Goal: Navigation & Orientation: Find specific page/section

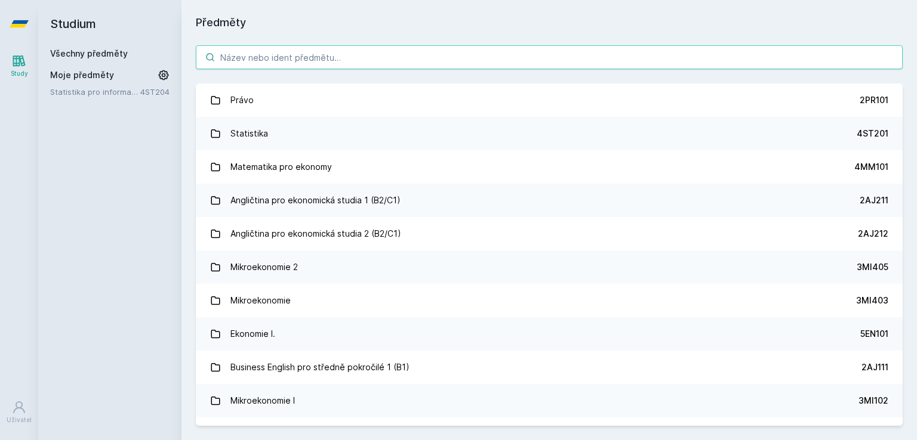
click at [356, 58] on input "search" at bounding box center [549, 57] width 707 height 24
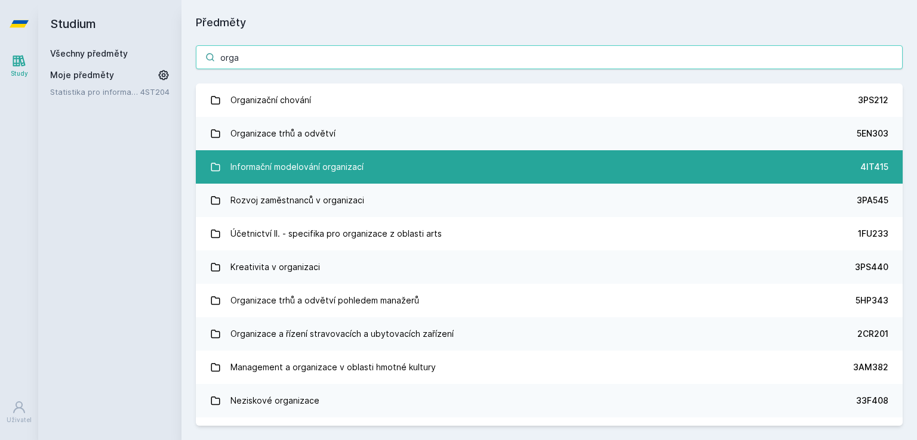
type input "orga"
click at [297, 166] on div "Informační modelování organizací" at bounding box center [296, 167] width 133 height 24
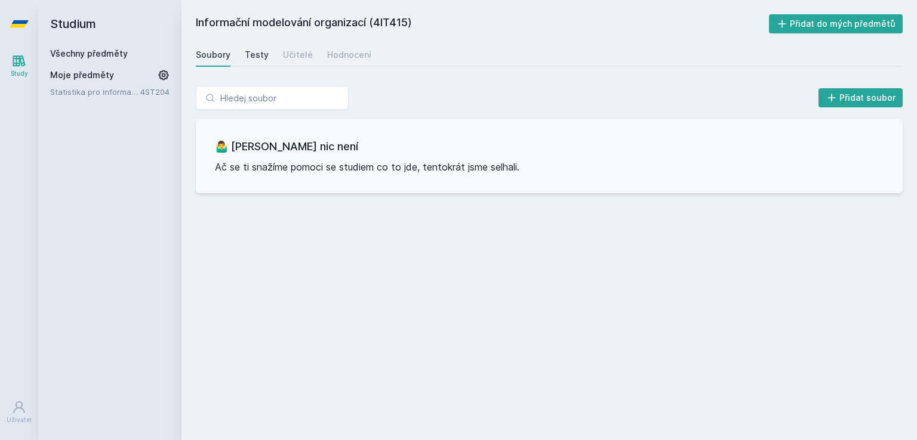
click at [261, 57] on div "Testy" at bounding box center [257, 55] width 24 height 12
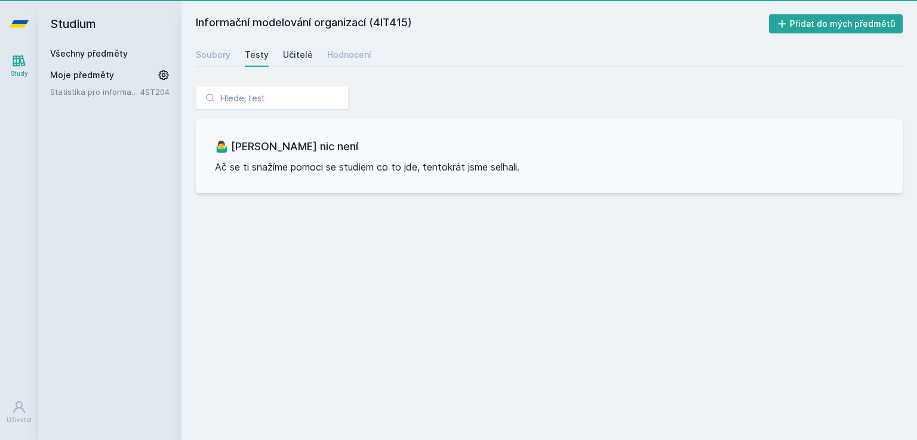
click at [307, 52] on div "Učitelé" at bounding box center [298, 55] width 30 height 12
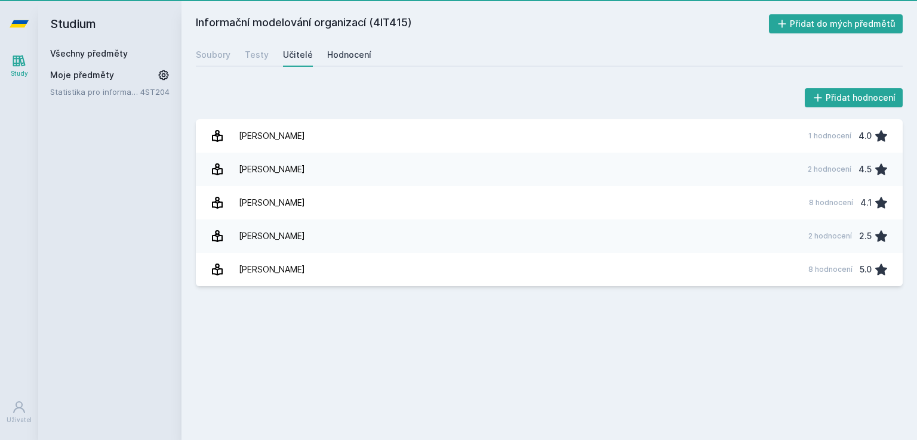
click at [337, 55] on div "Hodnocení" at bounding box center [349, 55] width 44 height 12
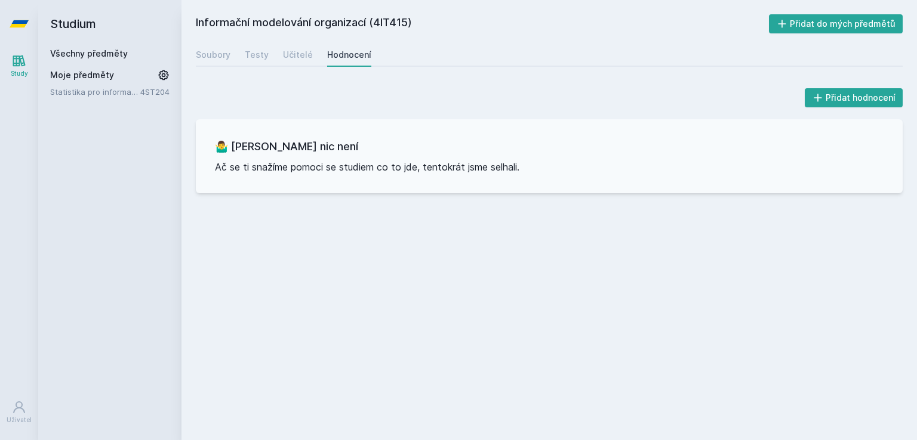
click at [284, 66] on div "Soubory Testy Učitelé Hodnocení" at bounding box center [549, 55] width 707 height 24
click at [252, 58] on div "Testy" at bounding box center [257, 55] width 24 height 12
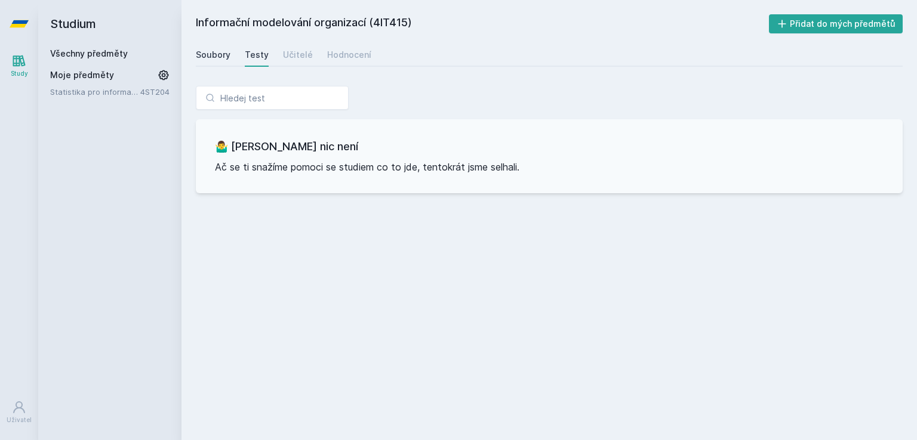
click at [218, 63] on link "Soubory" at bounding box center [213, 55] width 35 height 24
click at [272, 55] on div "Soubory Testy Učitelé Hodnocení" at bounding box center [549, 55] width 707 height 24
click at [284, 53] on div "Učitelé" at bounding box center [298, 55] width 30 height 12
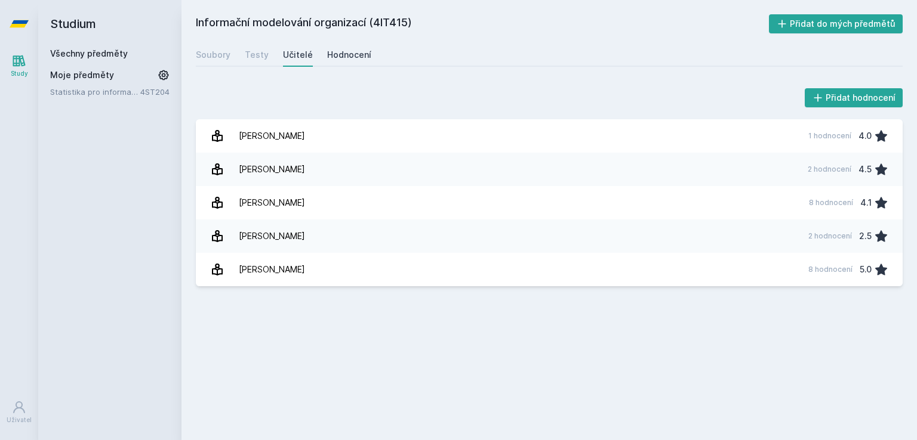
click at [346, 54] on div "Hodnocení" at bounding box center [349, 55] width 44 height 12
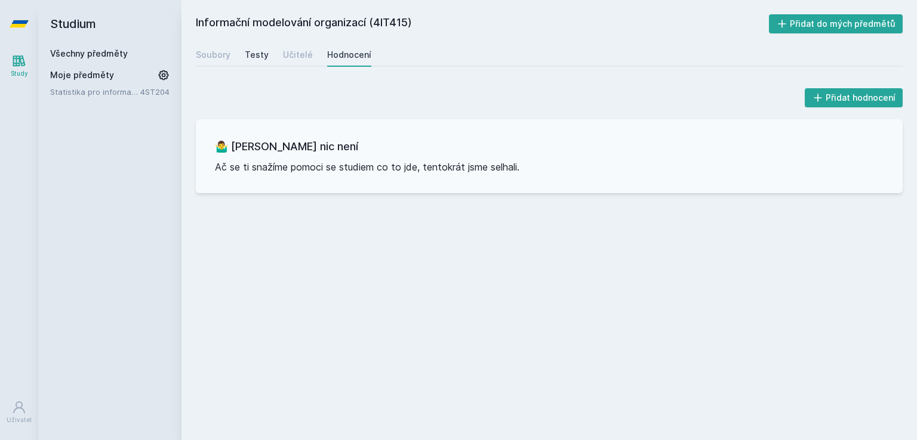
click at [248, 64] on link "Testy" at bounding box center [257, 55] width 24 height 24
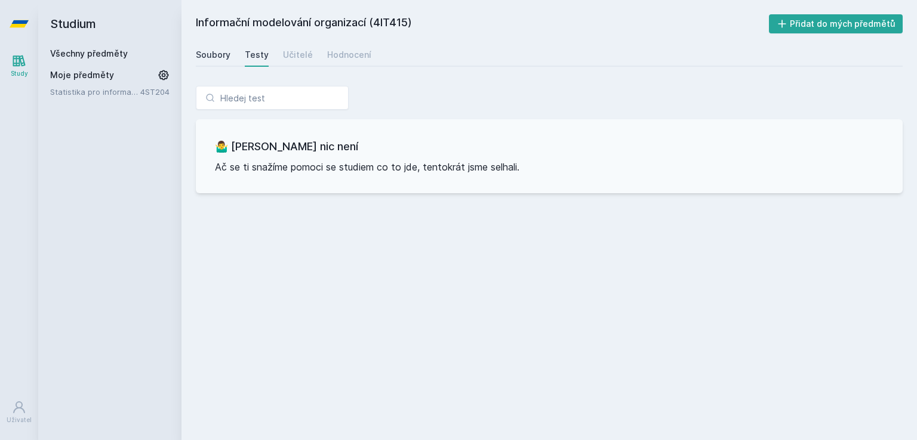
click at [201, 60] on div "Soubory" at bounding box center [213, 55] width 35 height 12
click at [76, 29] on h2 "Studium" at bounding box center [109, 24] width 119 height 48
click at [93, 41] on h2 "Studium" at bounding box center [109, 24] width 119 height 48
click at [88, 51] on link "Všechny předměty" at bounding box center [89, 53] width 78 height 10
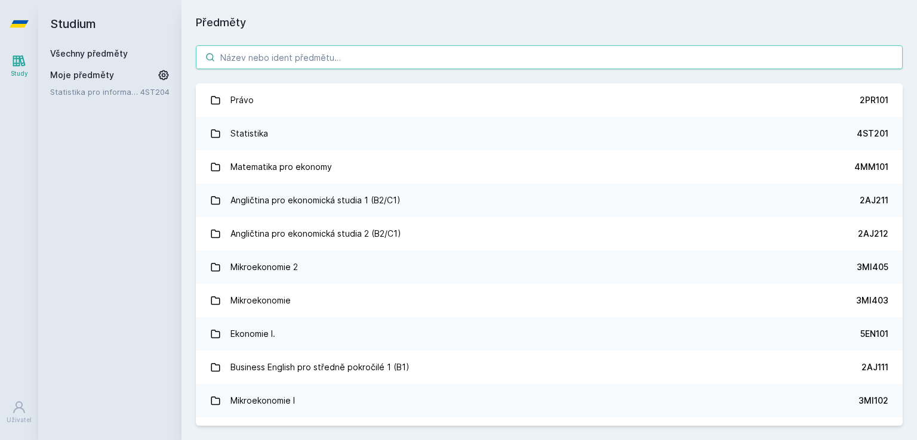
click at [275, 60] on input "search" at bounding box center [549, 57] width 707 height 24
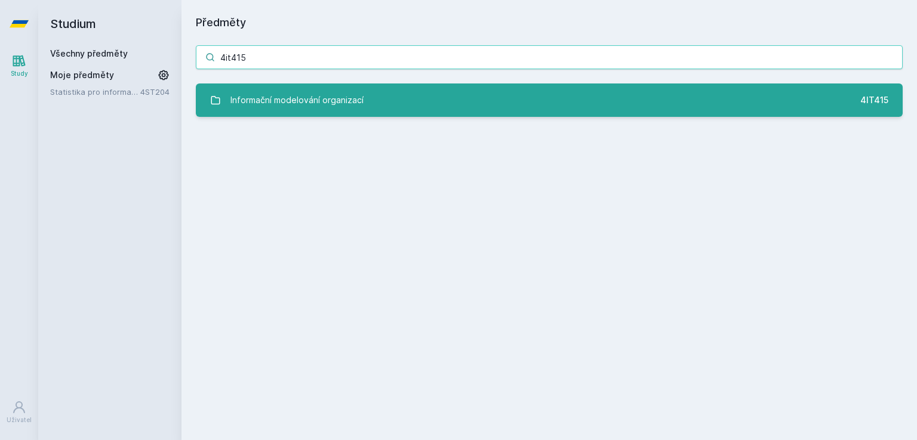
type input "4it415"
click at [310, 113] on link "Informační modelování organizací 4IT415" at bounding box center [549, 100] width 707 height 33
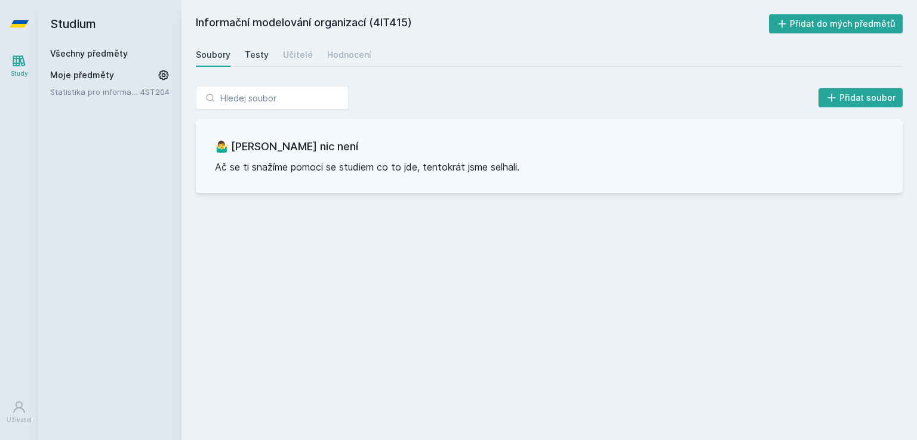
click at [264, 61] on link "Testy" at bounding box center [257, 55] width 24 height 24
click at [298, 57] on div "Učitelé" at bounding box center [298, 55] width 30 height 12
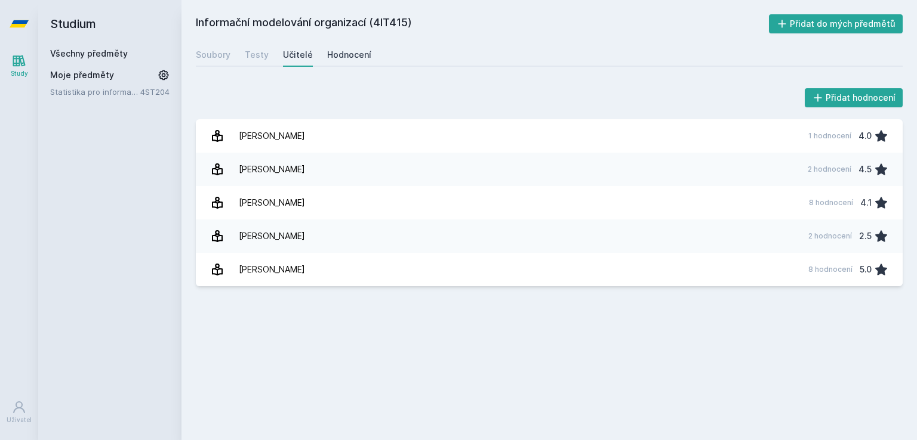
click at [327, 57] on div "Hodnocení" at bounding box center [349, 55] width 44 height 12
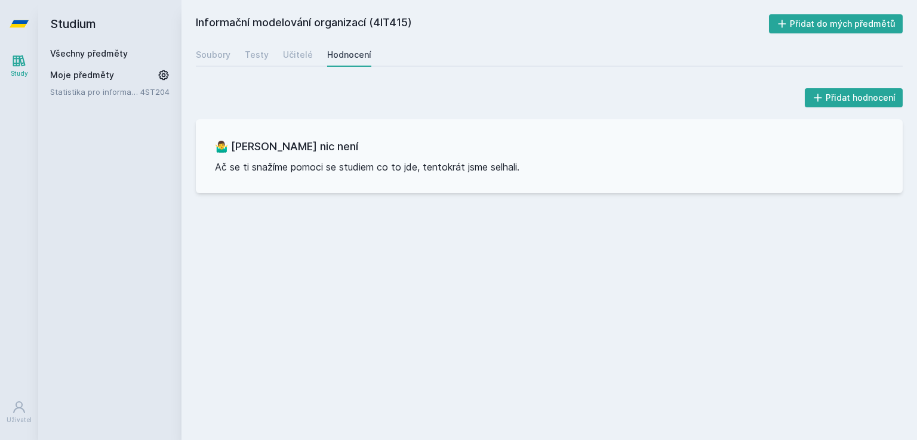
click at [237, 67] on div "Informační modelování organizací (4IT415) Přidat do mých předmětů [GEOGRAPHIC_D…" at bounding box center [549, 220] width 707 height 412
click at [260, 56] on div "Testy" at bounding box center [257, 55] width 24 height 12
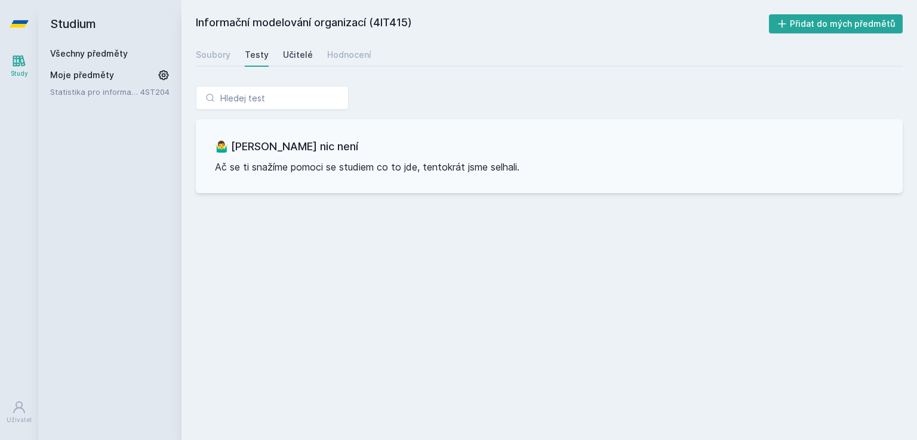
click at [298, 51] on div "Učitelé" at bounding box center [298, 55] width 30 height 12
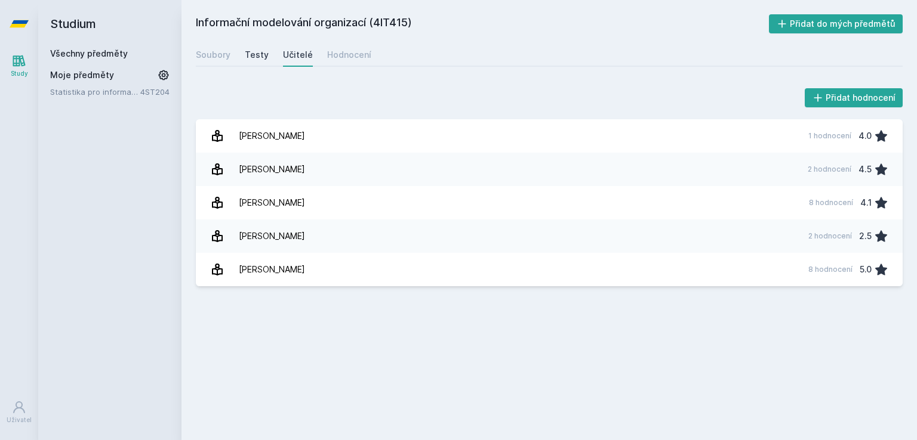
click at [246, 59] on div "Testy" at bounding box center [257, 55] width 24 height 12
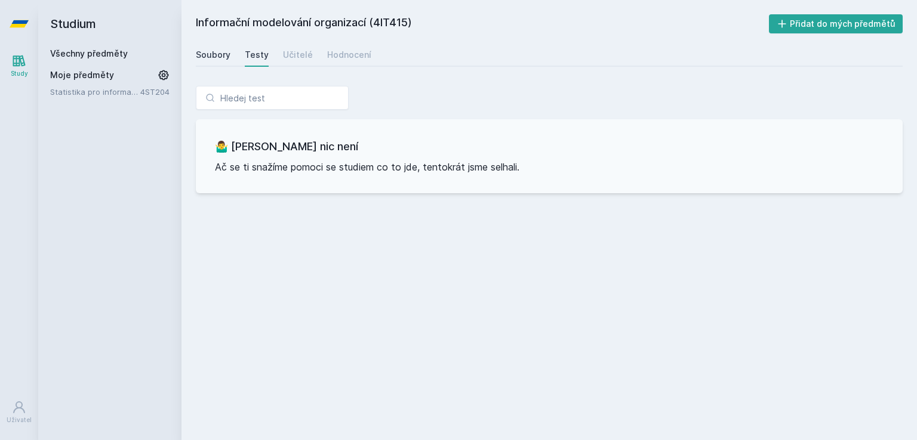
click at [221, 59] on div "Soubory" at bounding box center [213, 55] width 35 height 12
